Goal: Information Seeking & Learning: Learn about a topic

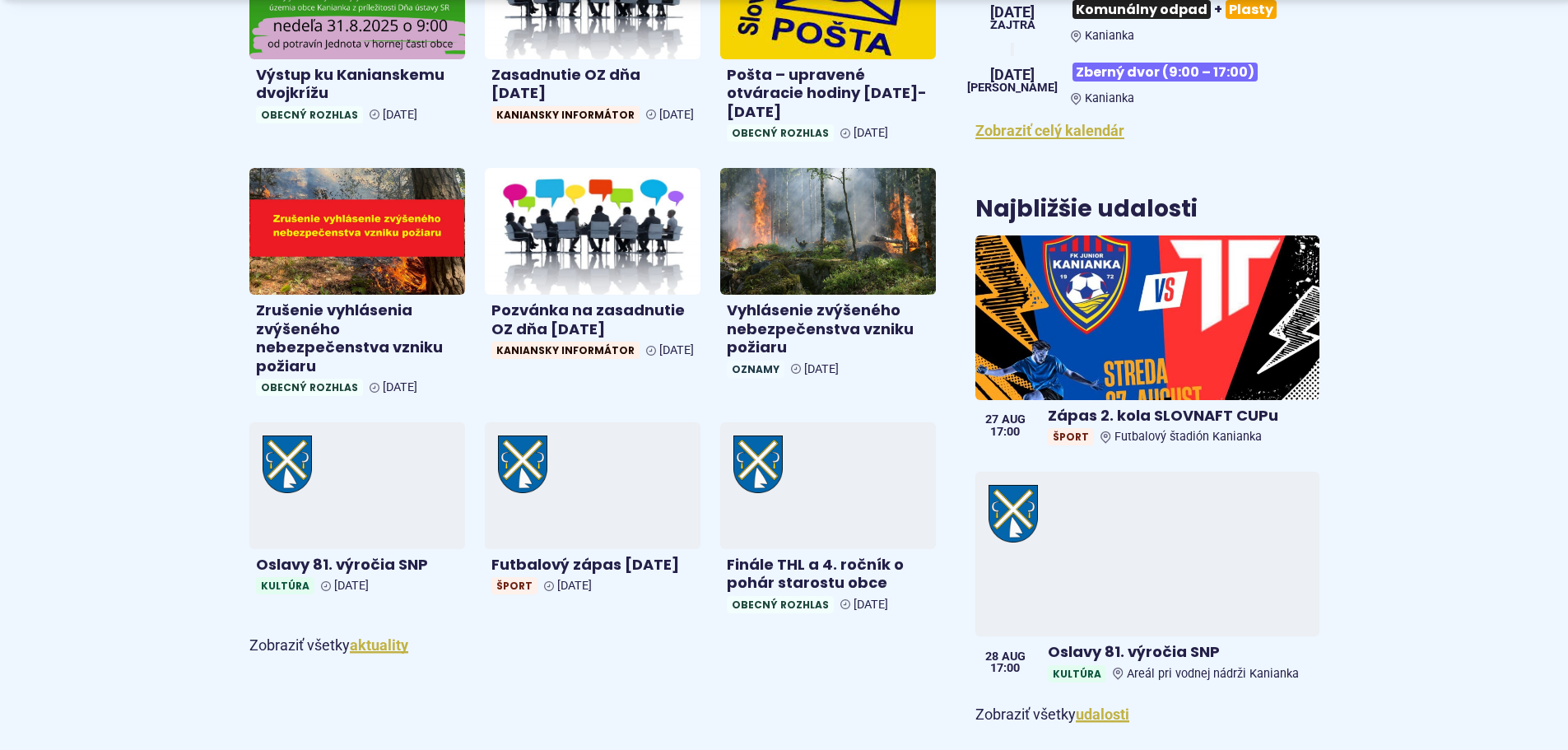
scroll to position [823, 0]
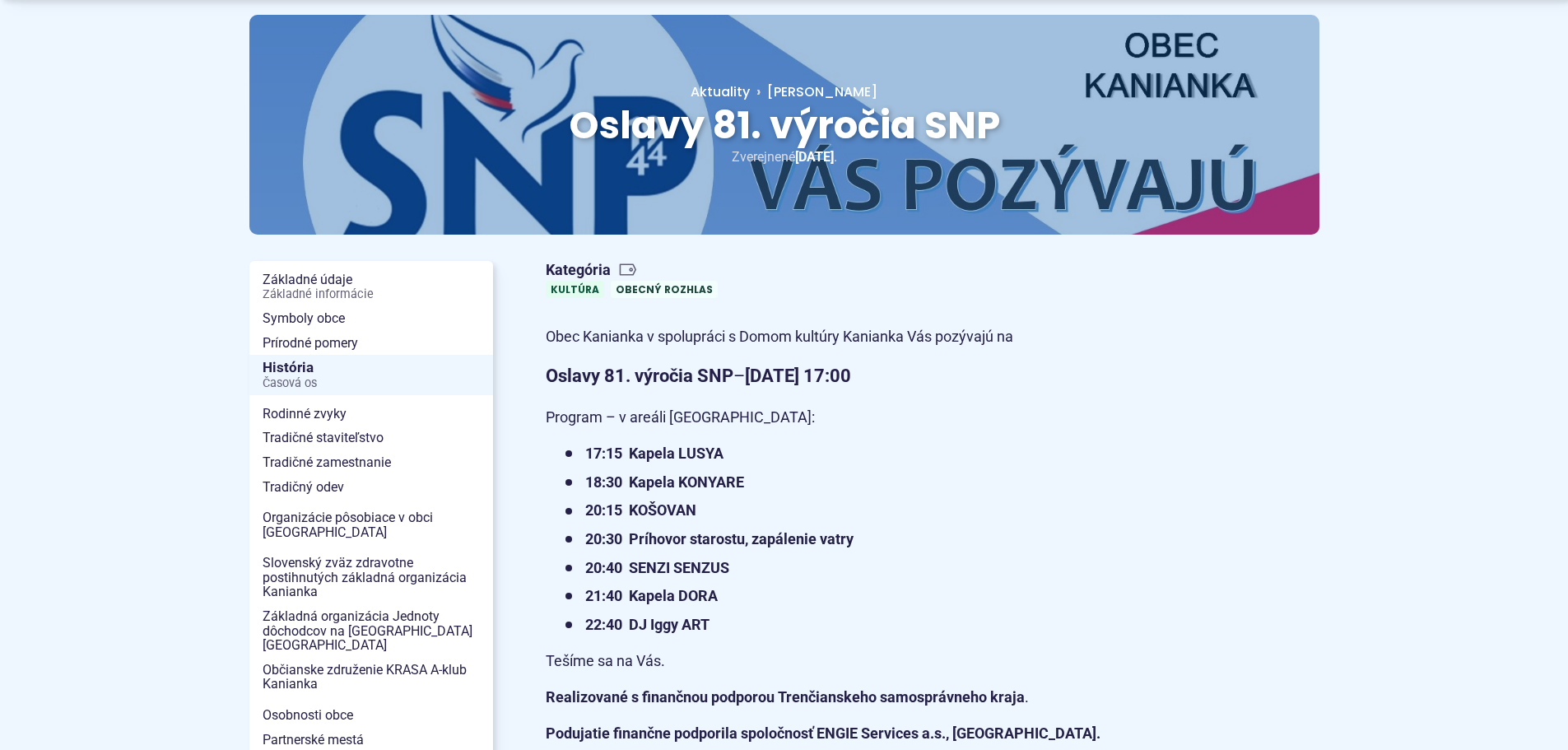
scroll to position [165, 0]
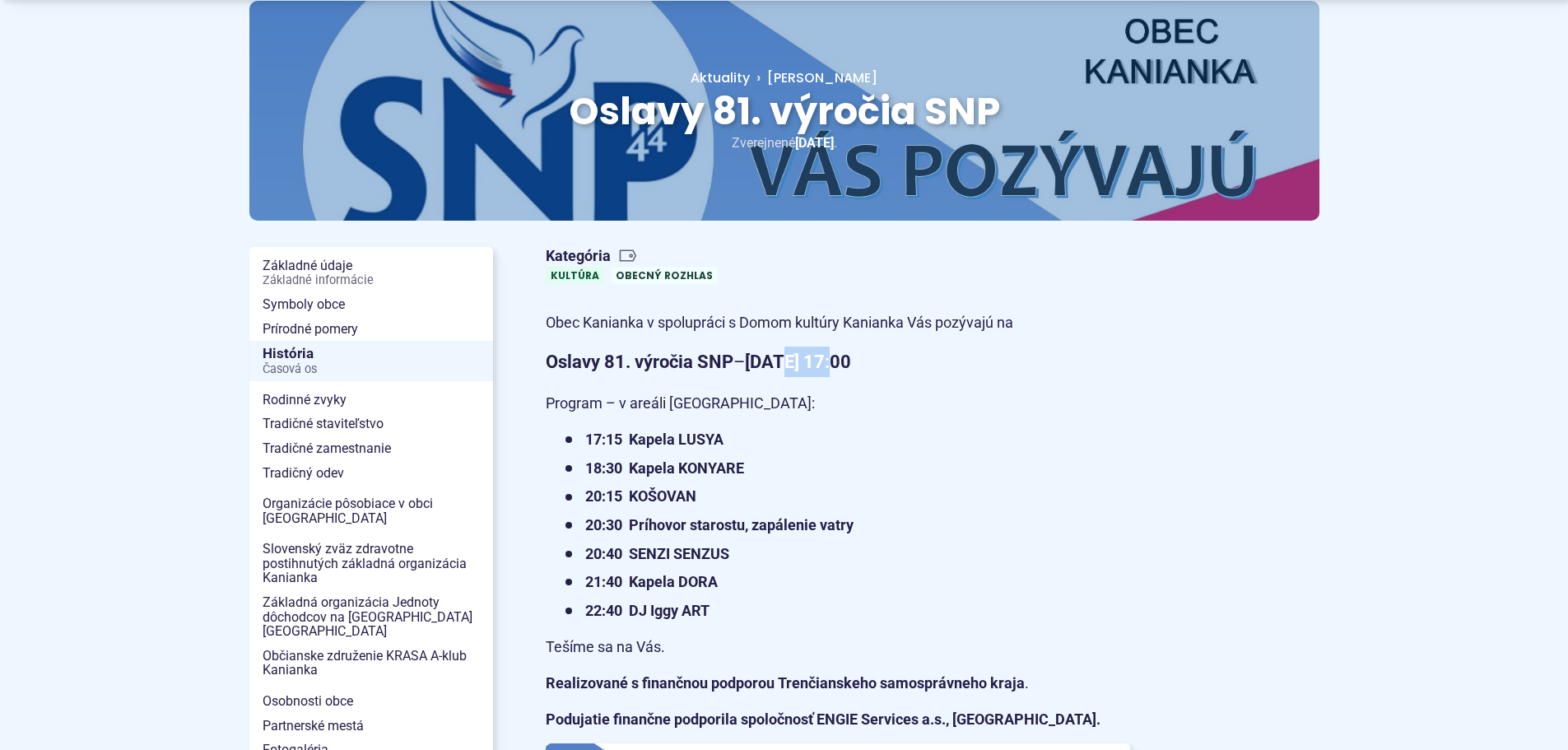
drag, startPoint x: 788, startPoint y: 366, endPoint x: 843, endPoint y: 369, distance: 55.1
click at [843, 369] on strong "28.8.2025 od 17:00" at bounding box center [797, 361] width 106 height 20
drag, startPoint x: 643, startPoint y: 528, endPoint x: 733, endPoint y: 528, distance: 90.0
click at [733, 528] on strong "20:30 Príhovor starostu, zapálenie vatry" at bounding box center [719, 524] width 268 height 18
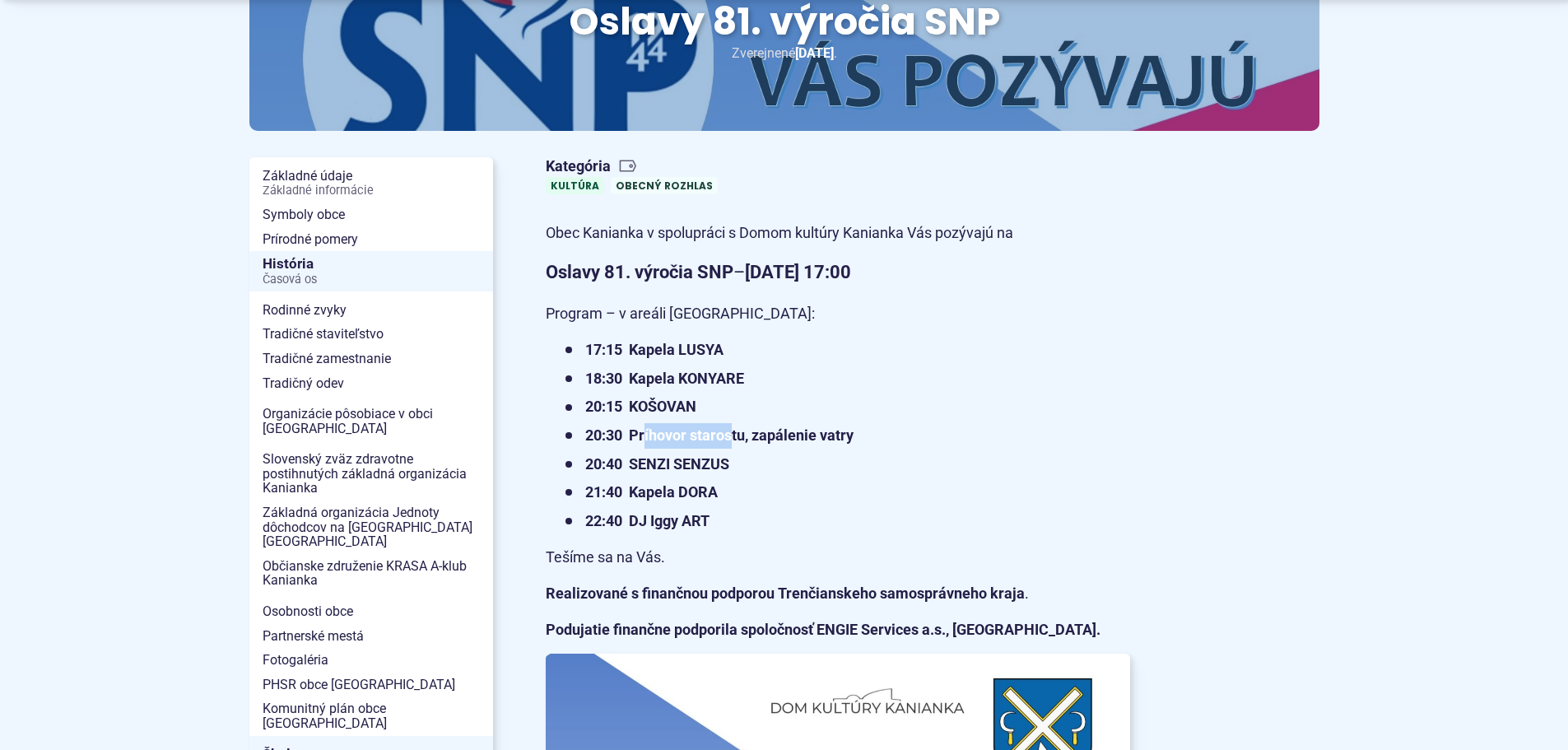
scroll to position [412, 0]
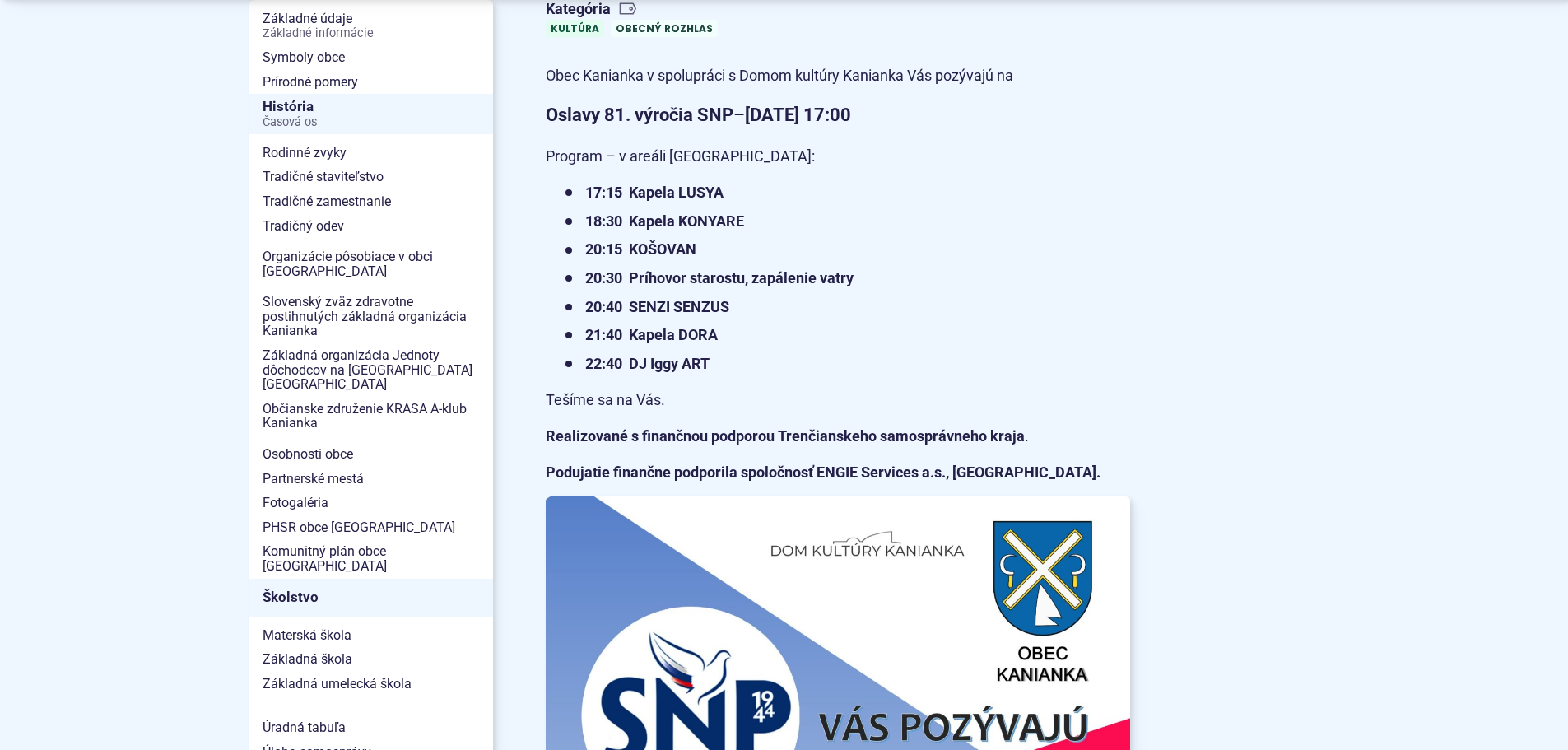
click at [1130, 293] on article "Kategória Kultúra Obecný rozhlas Obec Kanianka v spolupráci s Domom kultúry Kan…" at bounding box center [933, 720] width 827 height 1452
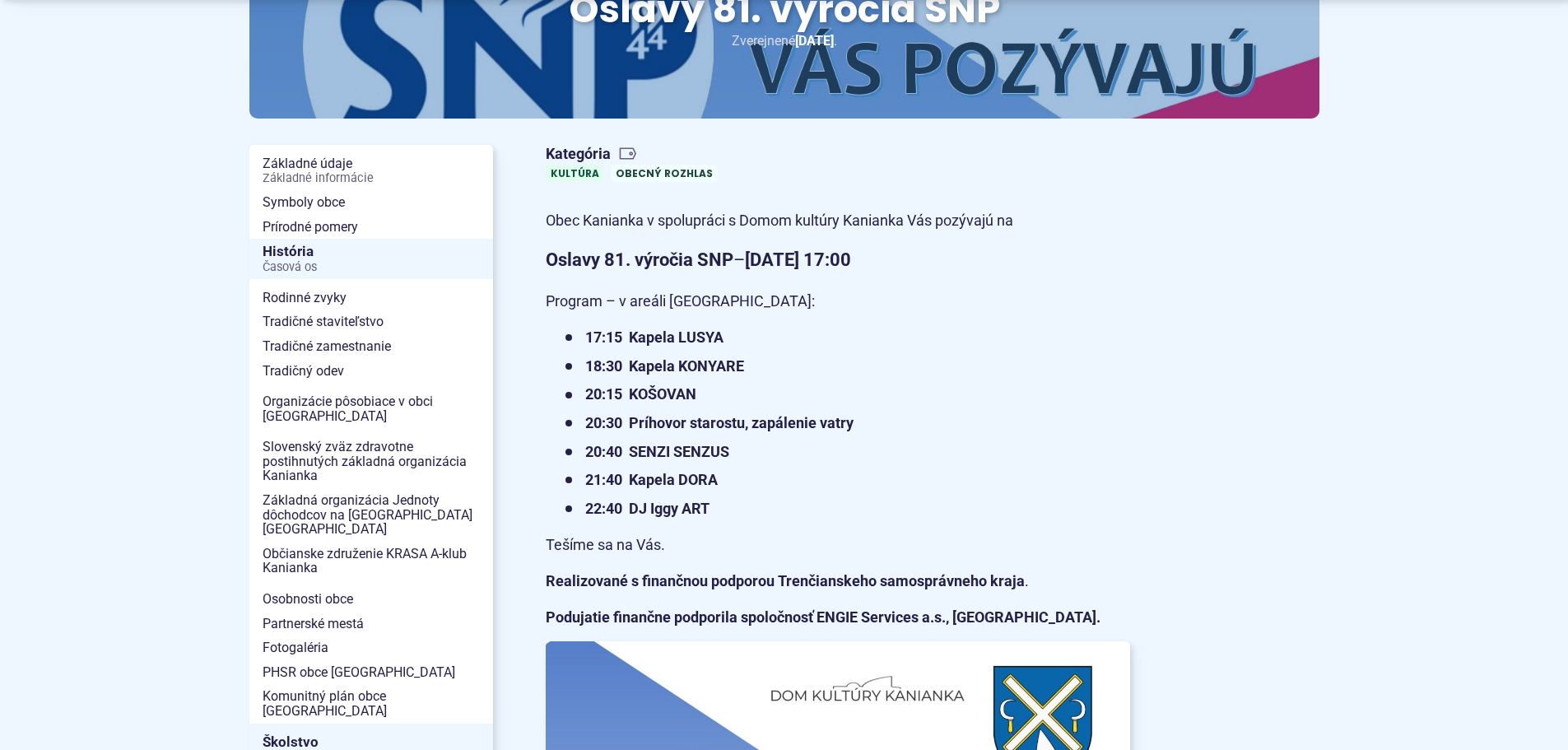
scroll to position [329, 0]
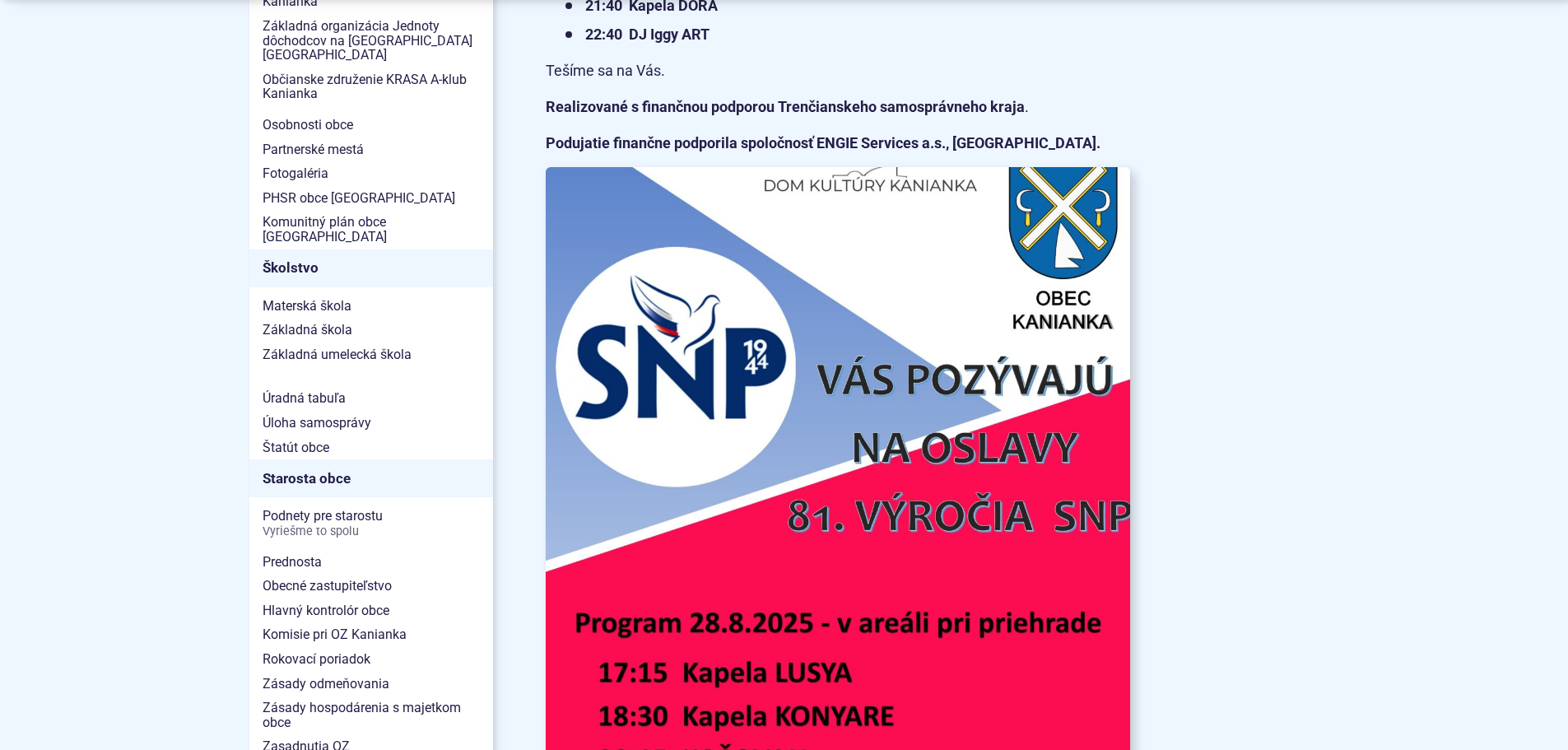
drag, startPoint x: 1146, startPoint y: 417, endPoint x: 1114, endPoint y: 412, distance: 32.4
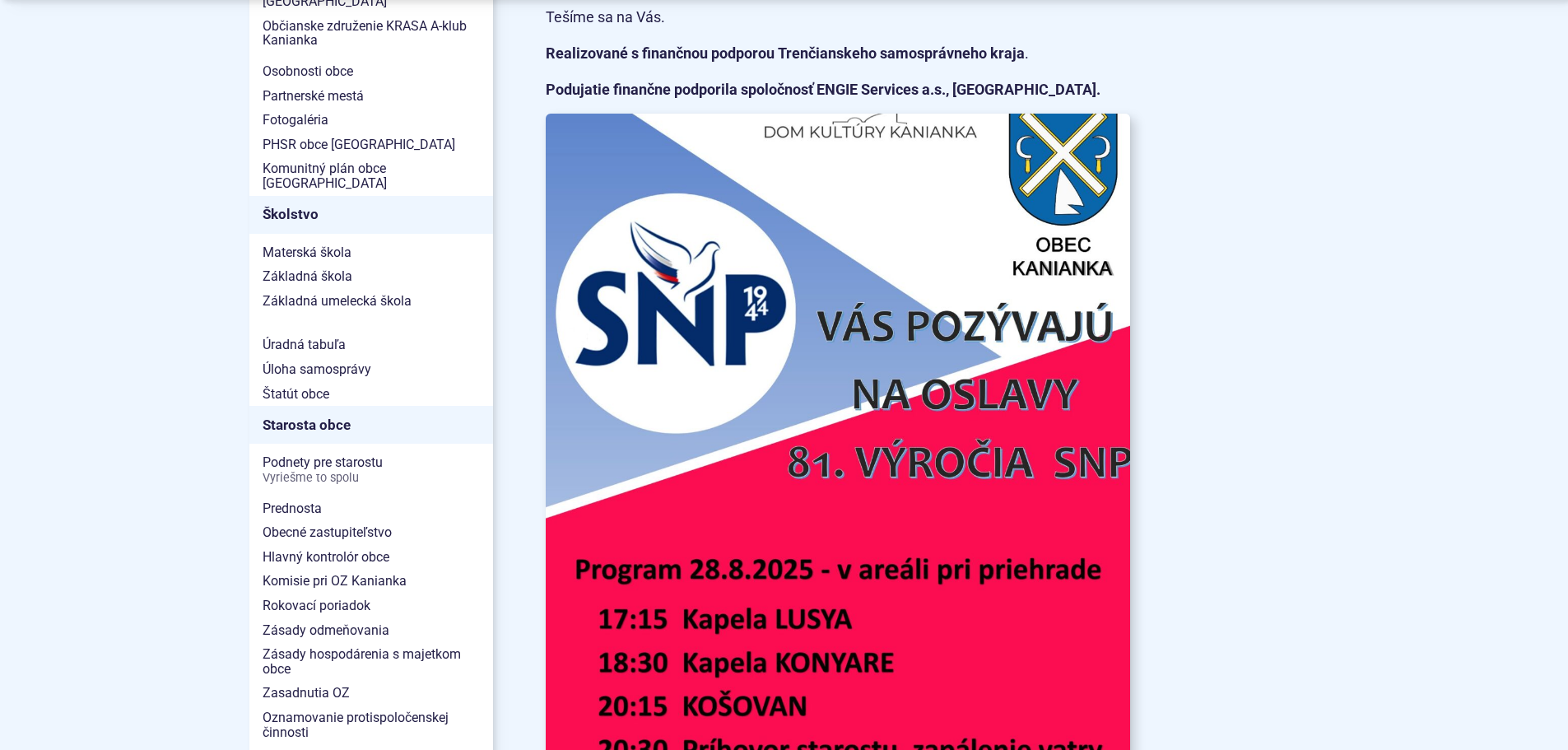
scroll to position [823, 0]
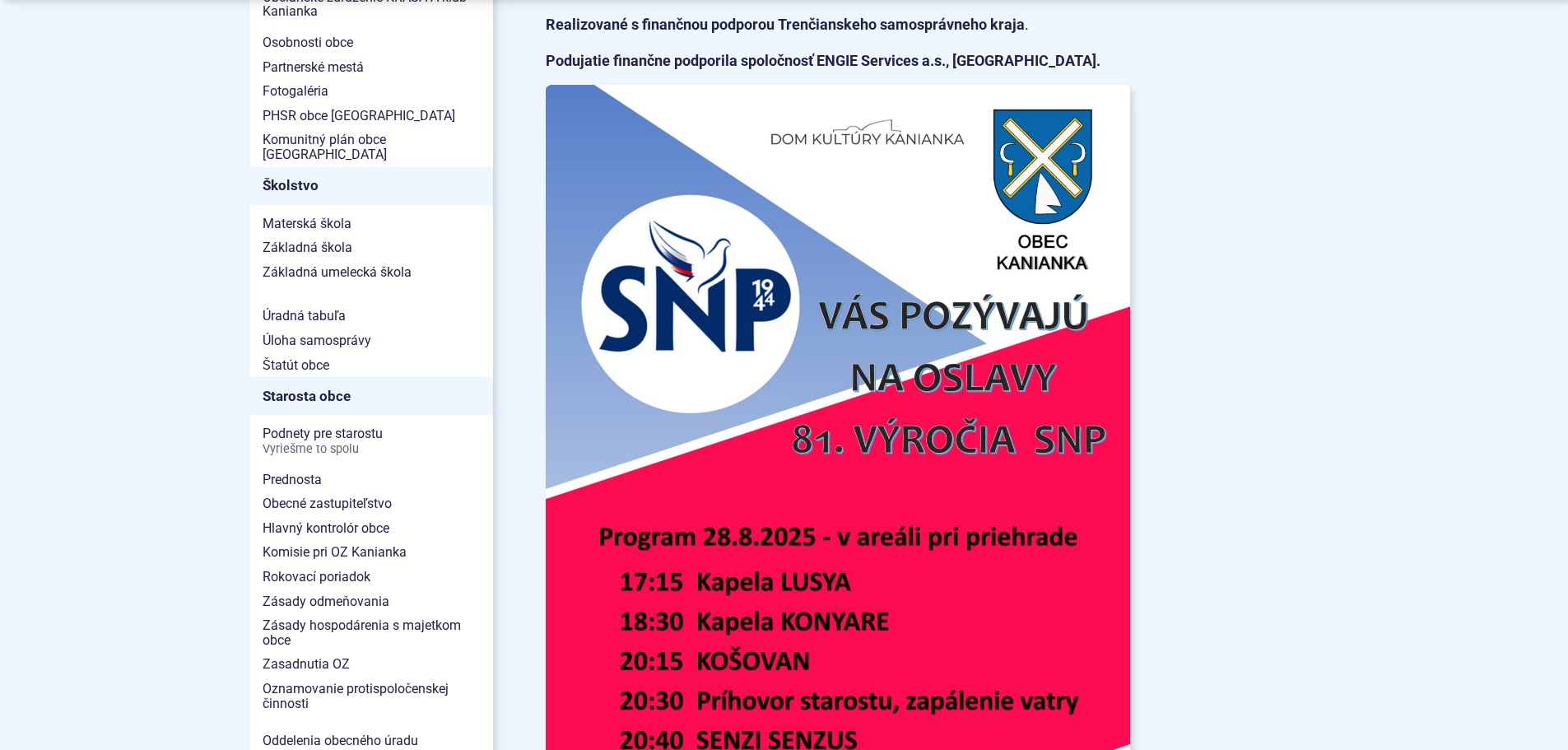
drag, startPoint x: 1114, startPoint y: 412, endPoint x: 1247, endPoint y: 531, distance: 178.5
click at [1247, 531] on article "Kategória Kultúra Obecný rozhlas Obec Kanianka v spolupráci s Domom kultúry Kan…" at bounding box center [933, 308] width 827 height 1452
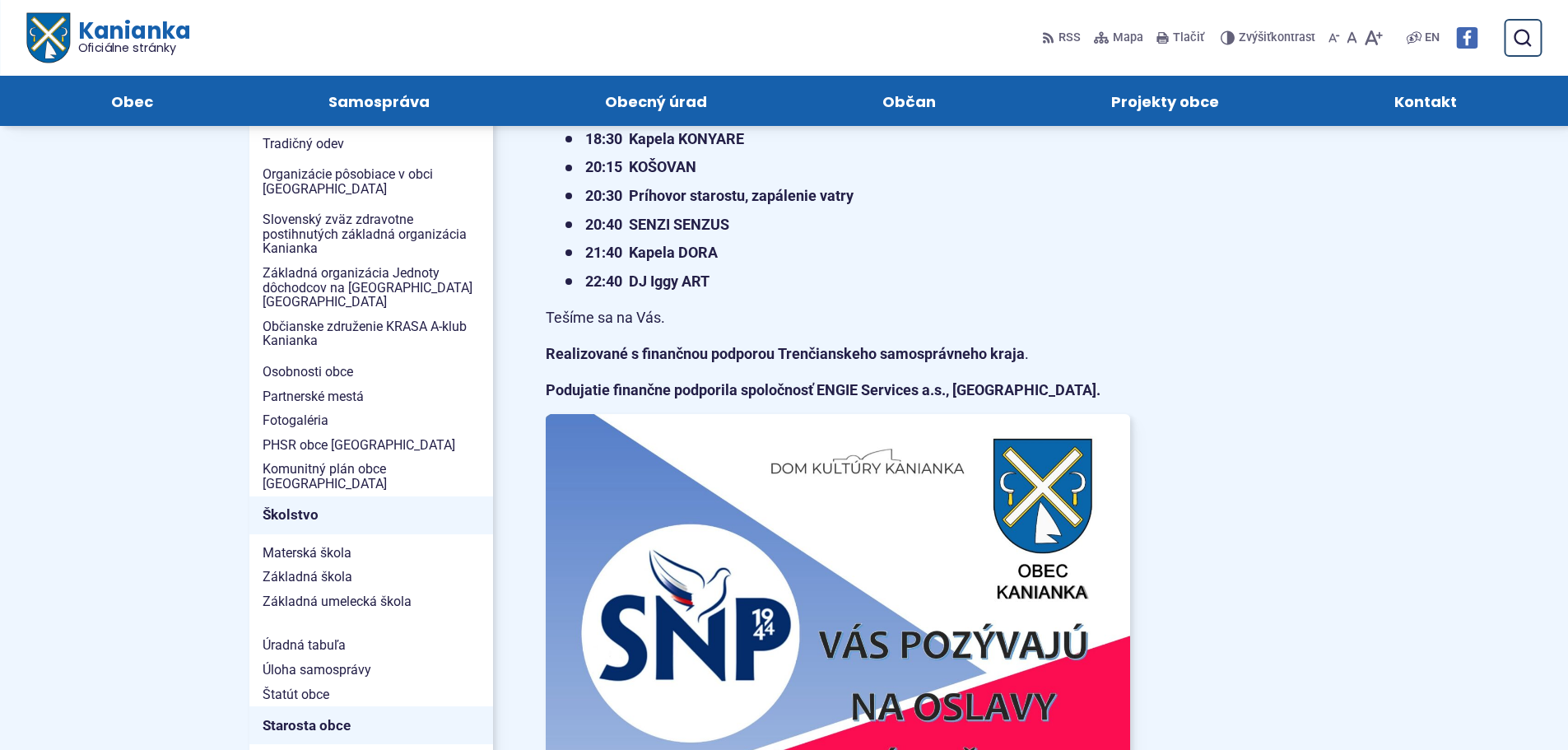
scroll to position [412, 0]
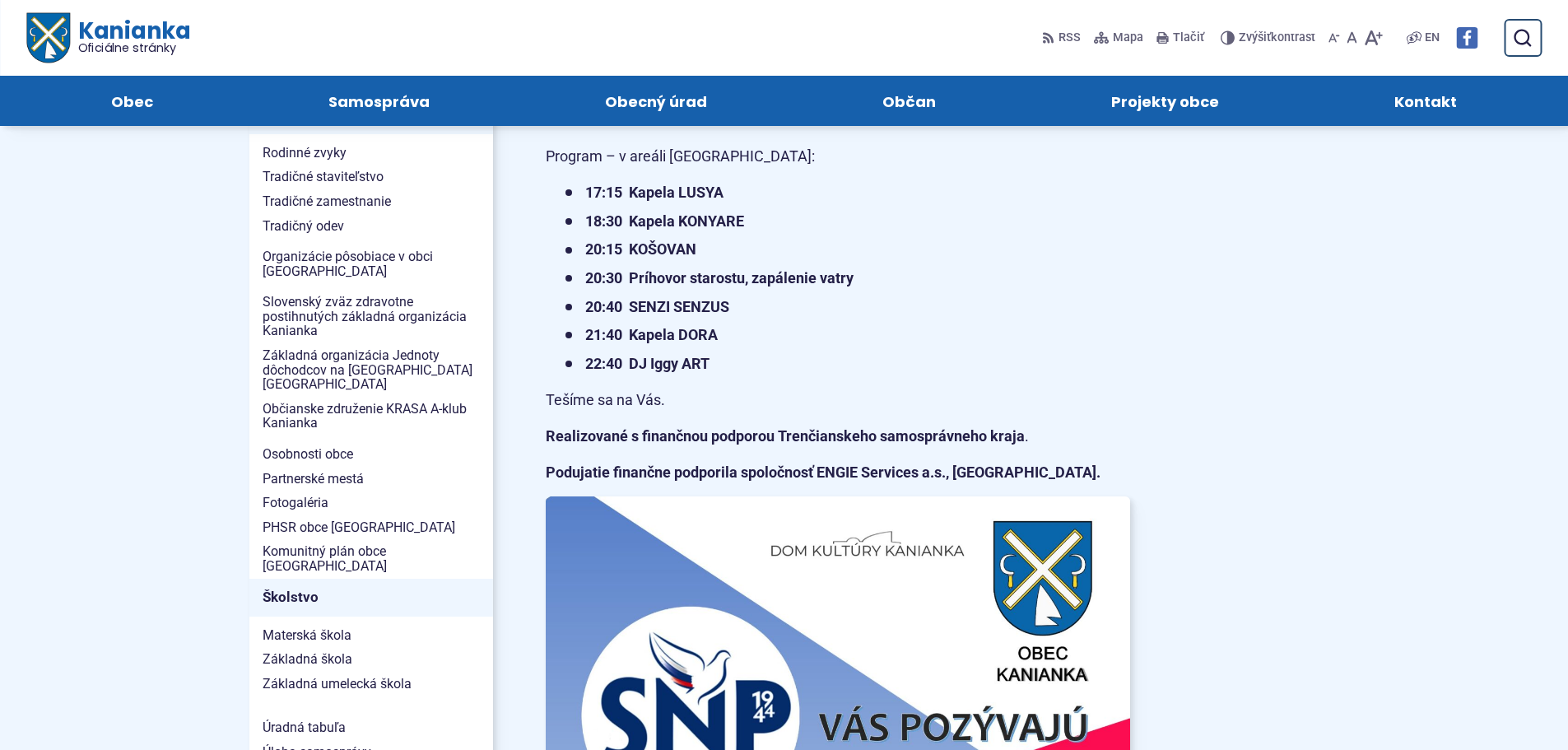
drag, startPoint x: 1131, startPoint y: 336, endPoint x: 987, endPoint y: 270, distance: 158.4
click at [987, 270] on li "20:30 Príhovor starostu, zapálenie vatry" at bounding box center [848, 278] width 565 height 26
drag, startPoint x: 633, startPoint y: 283, endPoint x: 910, endPoint y: 275, distance: 277.1
click at [910, 275] on li "20:30 Príhovor starostu, zapálenie vatry" at bounding box center [848, 278] width 565 height 26
click at [737, 281] on strong "20:30 Príhovor starostu, zapálenie vatry" at bounding box center [719, 277] width 268 height 18
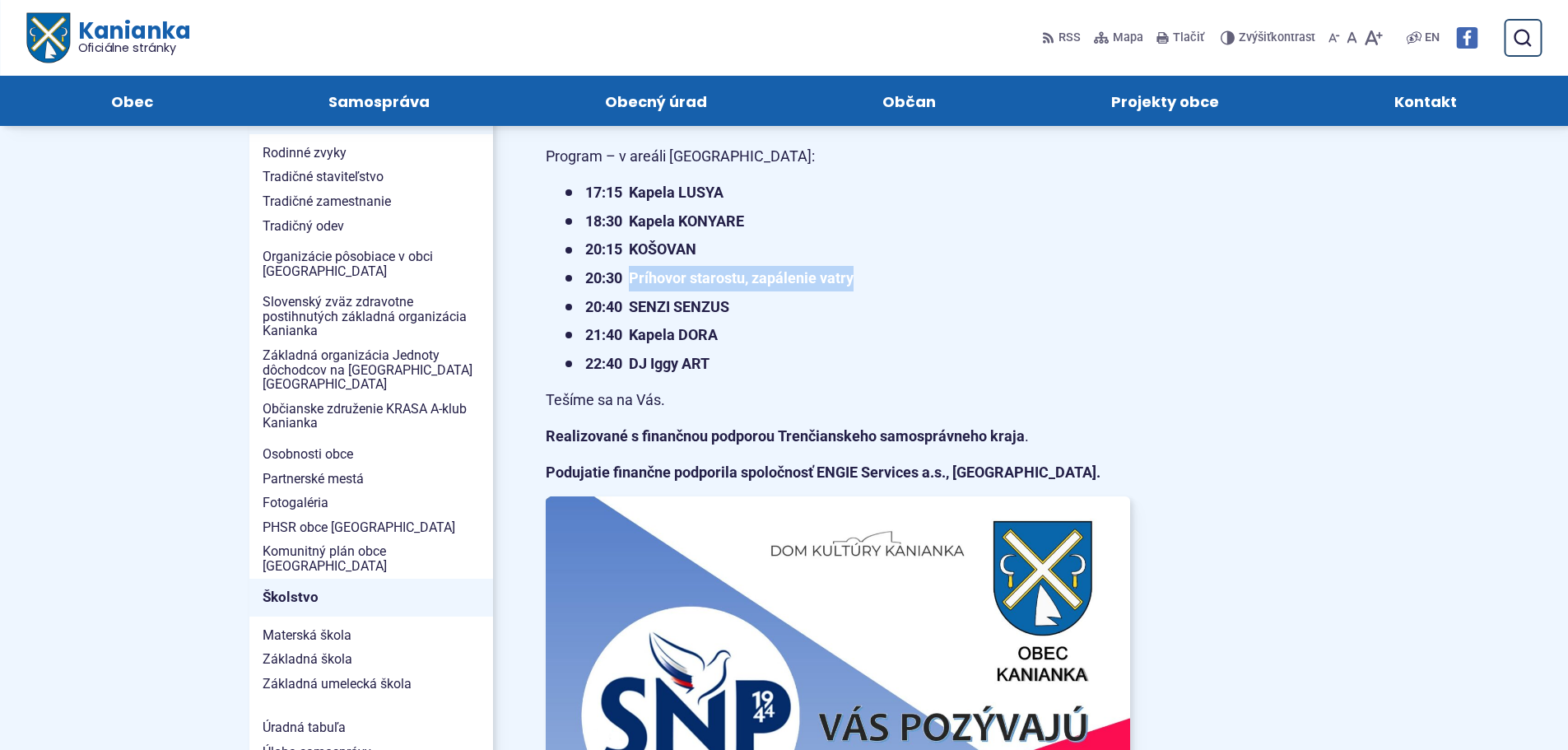
drag, startPoint x: 633, startPoint y: 280, endPoint x: 855, endPoint y: 275, distance: 222.1
click at [855, 275] on li "20:30 Príhovor starostu, zapálenie vatry" at bounding box center [848, 278] width 565 height 26
click at [786, 283] on strong "20:30 Príhovor starostu, zapálenie vatry" at bounding box center [719, 277] width 268 height 18
drag, startPoint x: 628, startPoint y: 280, endPoint x: 878, endPoint y: 275, distance: 250.0
click at [878, 275] on li "20:30 Príhovor starostu, zapálenie vatry" at bounding box center [848, 278] width 565 height 26
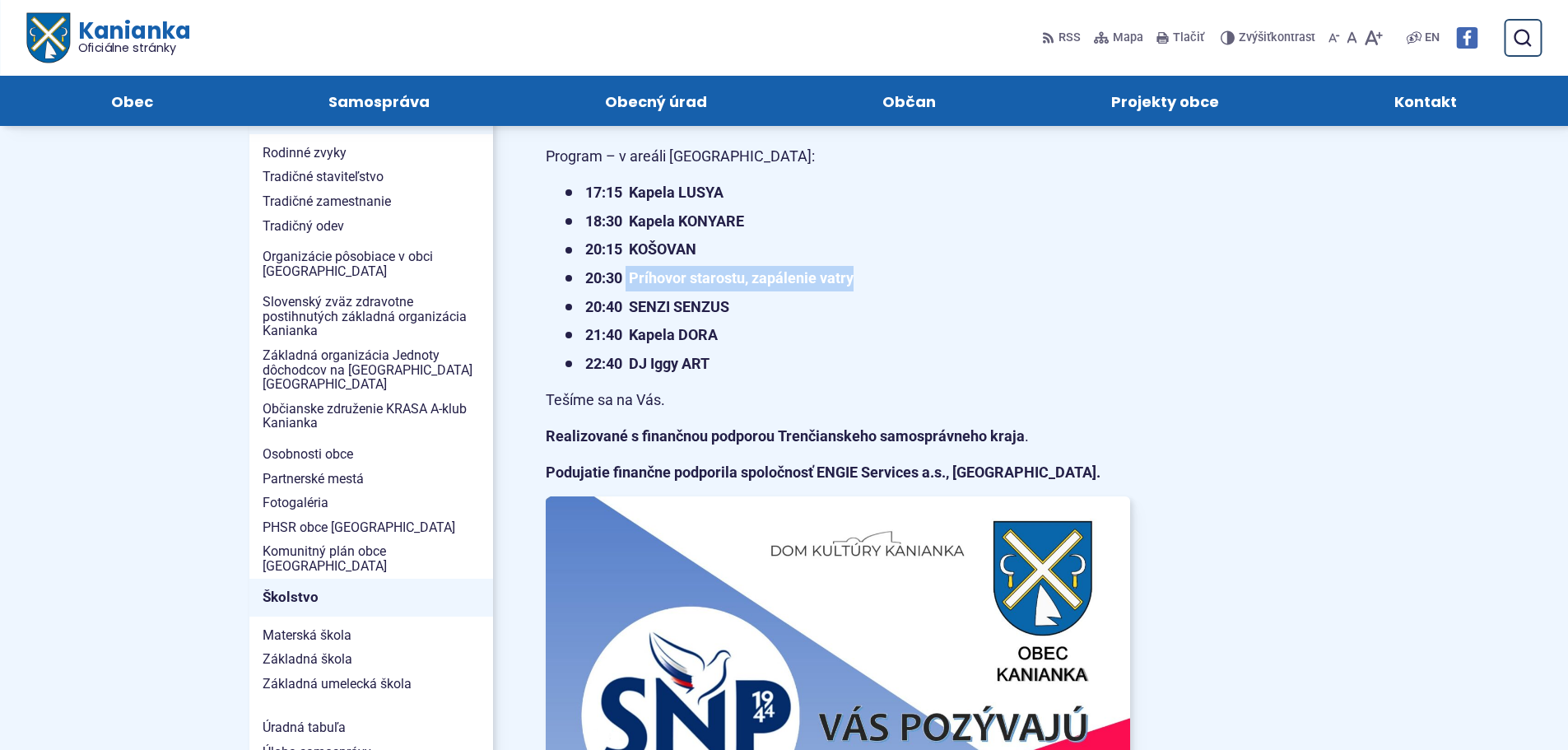
click at [775, 276] on strong "20:30 Príhovor starostu, zapálenie vatry" at bounding box center [719, 277] width 268 height 18
drag, startPoint x: 632, startPoint y: 281, endPoint x: 861, endPoint y: 278, distance: 229.0
click at [861, 278] on li "20:30 Príhovor starostu, zapálenie vatry" at bounding box center [848, 278] width 565 height 26
click at [759, 281] on strong "20:30 Príhovor starostu, zapálenie vatry" at bounding box center [719, 277] width 268 height 18
drag, startPoint x: 633, startPoint y: 280, endPoint x: 872, endPoint y: 273, distance: 239.1
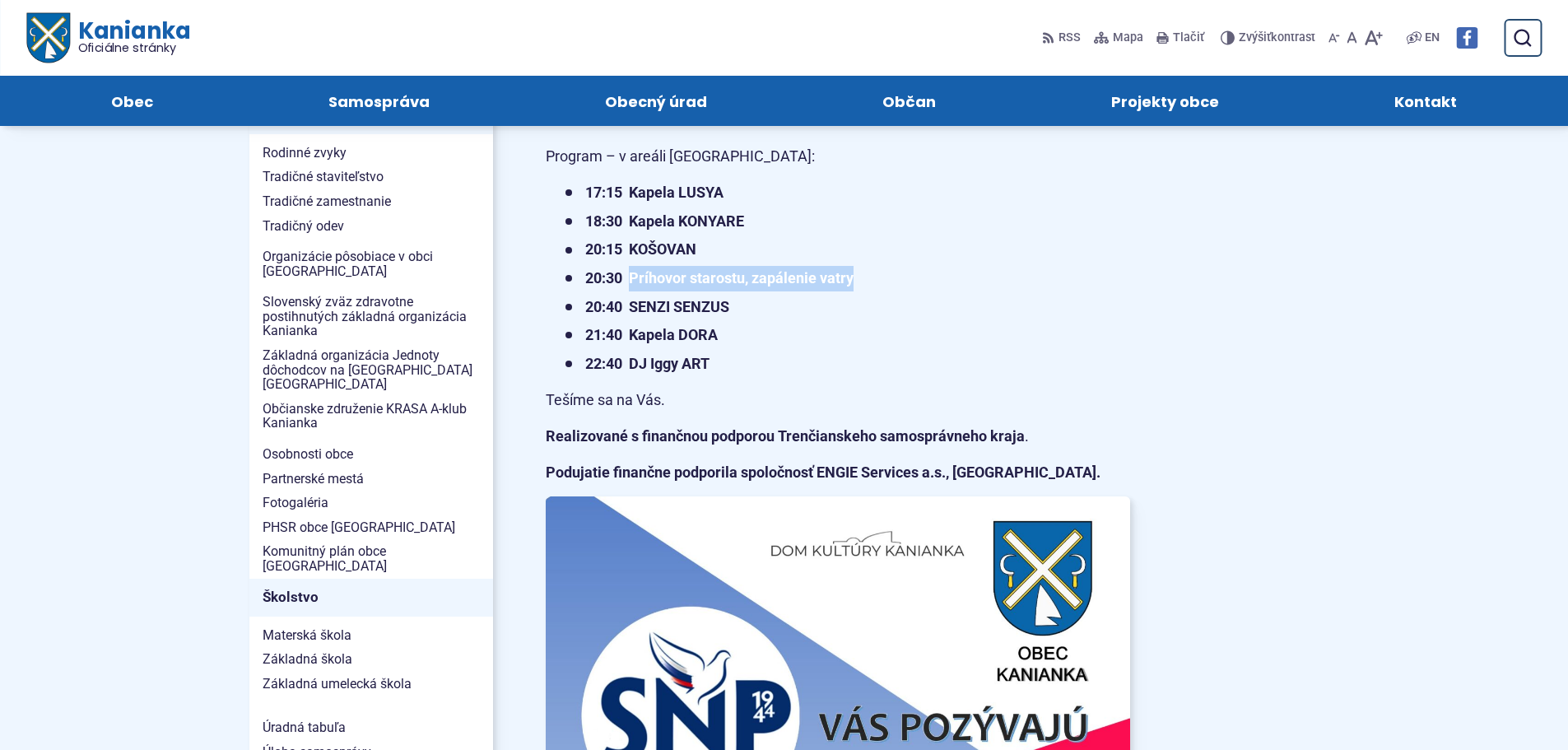
click at [872, 273] on li "20:30 Príhovor starostu, zapálenie vatry" at bounding box center [848, 278] width 565 height 26
click at [743, 279] on strong "20:30 Príhovor starostu, zapálenie vatry" at bounding box center [719, 277] width 268 height 18
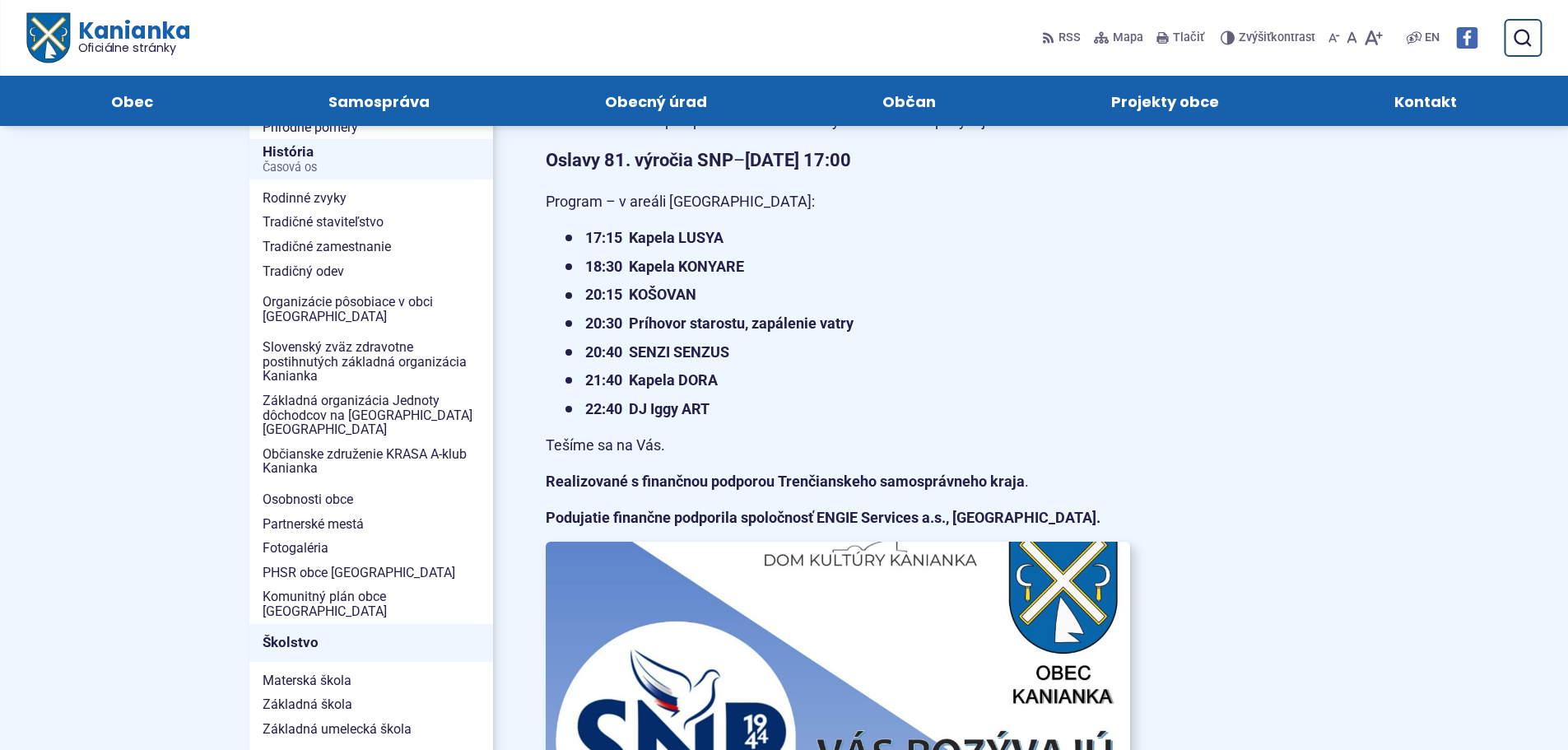
scroll to position [329, 0]
